Goal: Task Accomplishment & Management: Use online tool/utility

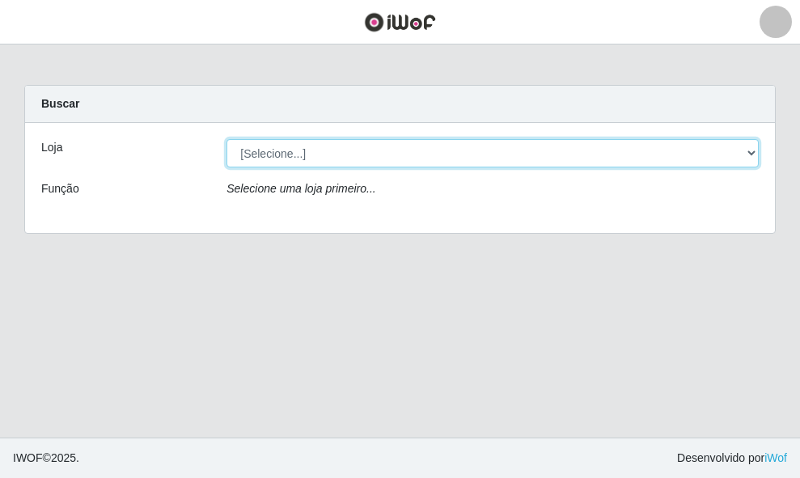
click at [747, 151] on select "[Selecione...] O ROSÁRIO ALIMENTOS" at bounding box center [492, 153] width 532 height 28
select select "349"
click at [226, 139] on select "[Selecione...] O ROSÁRIO ALIMENTOS" at bounding box center [492, 153] width 532 height 28
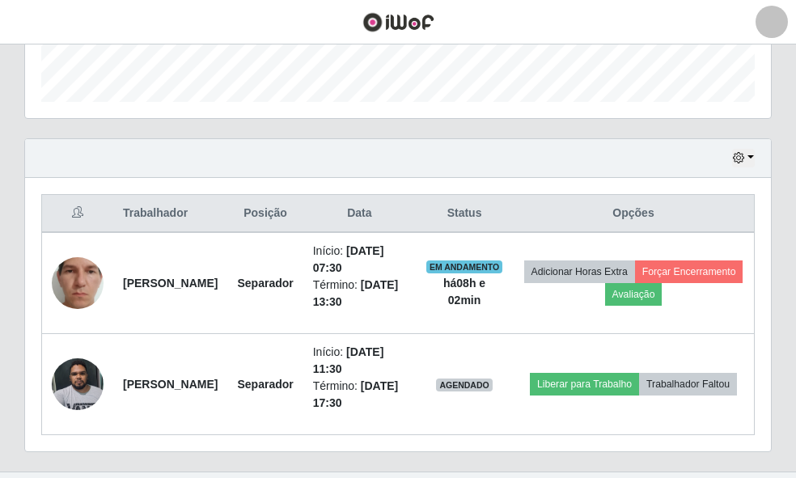
scroll to position [485, 0]
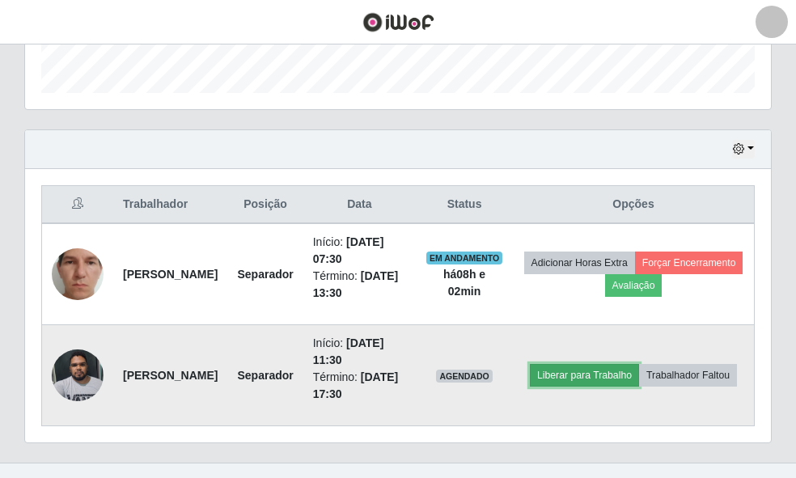
click at [637, 370] on button "Liberar para Trabalho" at bounding box center [584, 375] width 109 height 23
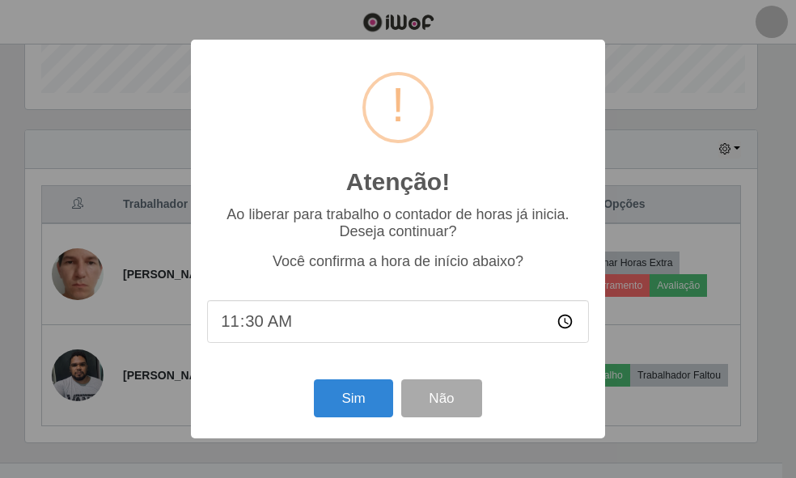
scroll to position [336, 736]
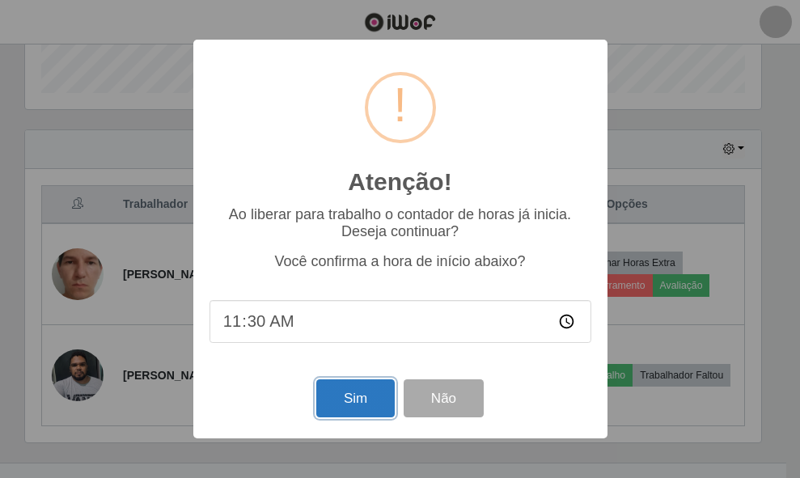
click at [371, 399] on button "Sim" at bounding box center [355, 398] width 78 height 38
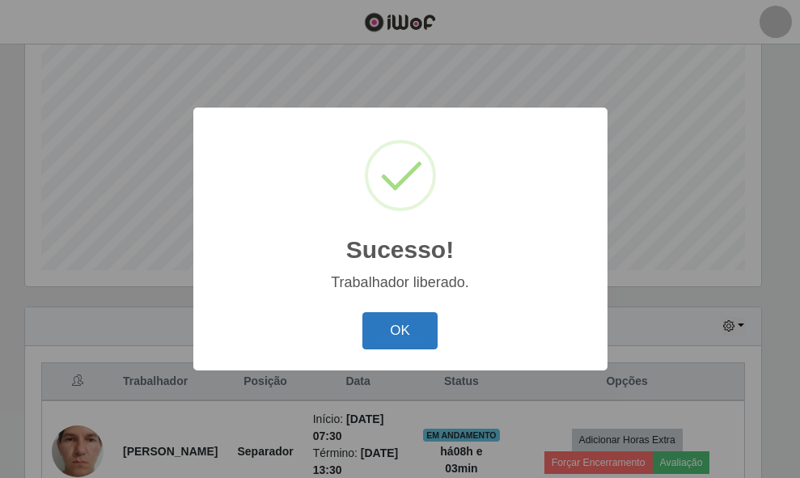
click at [404, 331] on button "OK" at bounding box center [399, 331] width 75 height 38
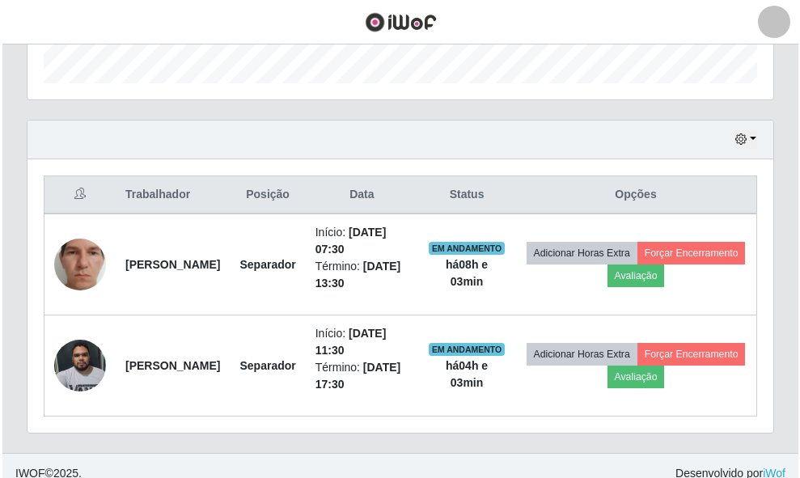
scroll to position [510, 0]
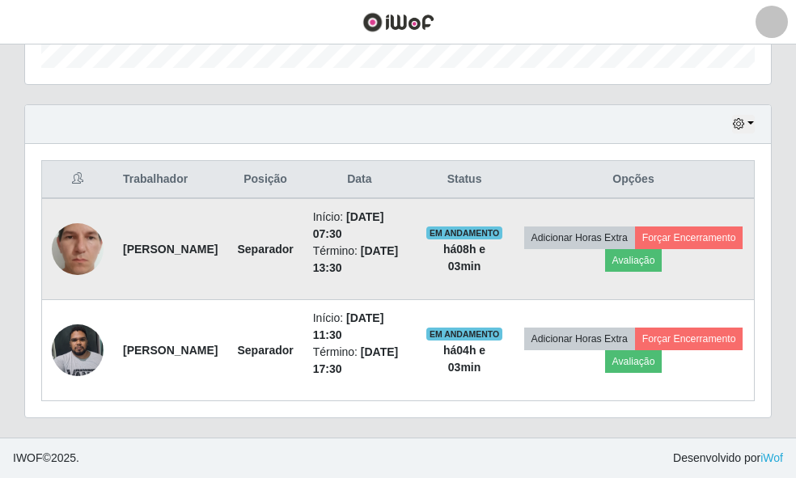
click at [584, 246] on td "Adicionar Horas Extra Forçar Encerramento Avaliação" at bounding box center [634, 249] width 242 height 102
click at [635, 249] on button "Forçar Encerramento" at bounding box center [689, 237] width 108 height 23
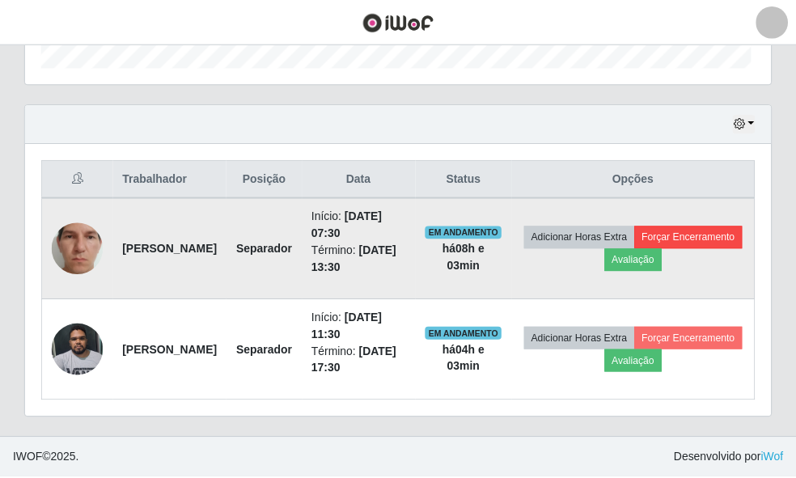
scroll to position [336, 736]
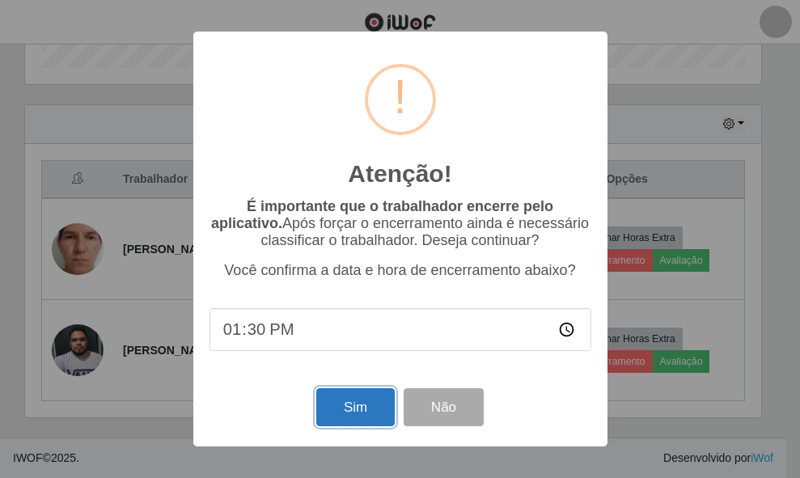
click at [333, 417] on button "Sim" at bounding box center [355, 407] width 78 height 38
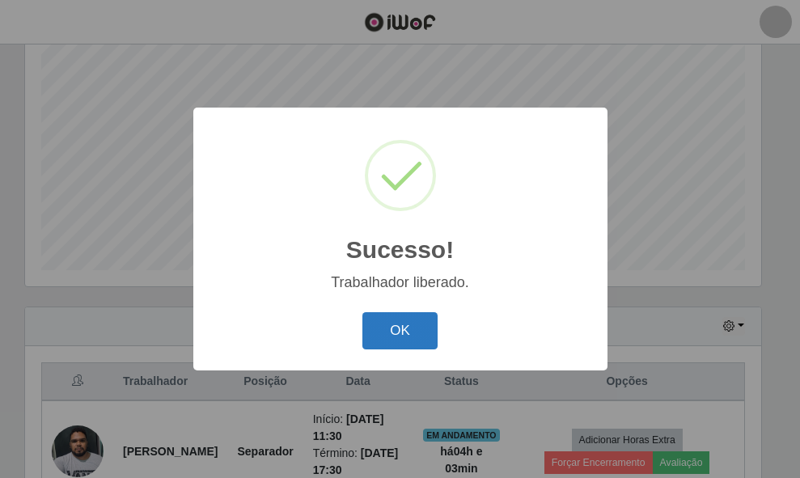
click at [390, 321] on button "OK" at bounding box center [399, 331] width 75 height 38
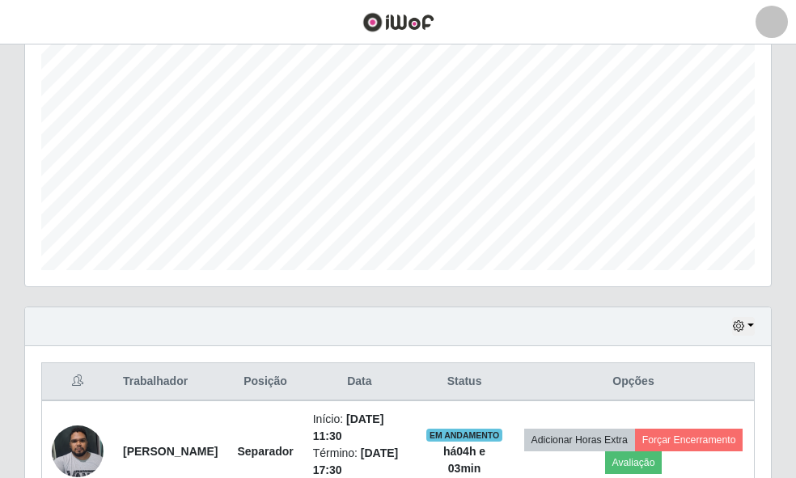
scroll to position [409, 0]
